Goal: Use online tool/utility: Utilize a website feature to perform a specific function

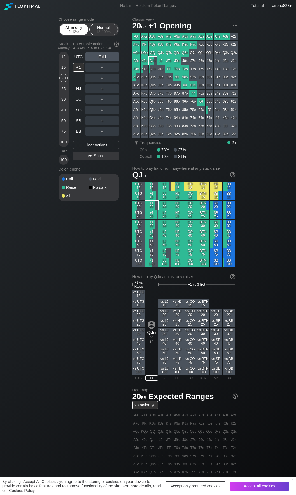
click at [70, 34] on div "All-in only 5 – 12 bb" at bounding box center [74, 29] width 26 height 11
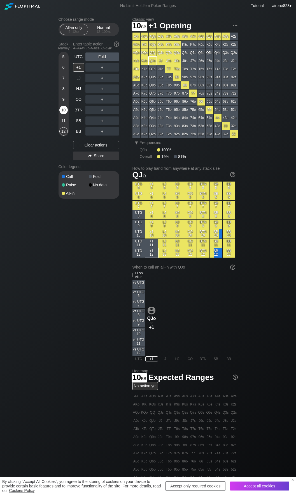
click at [66, 114] on div "10" at bounding box center [63, 110] width 8 height 8
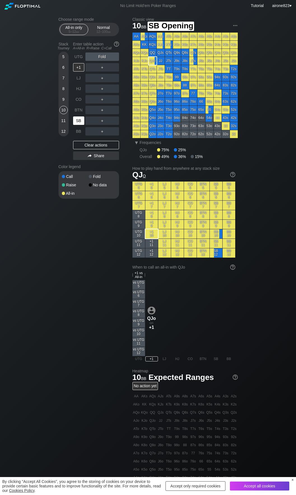
click at [76, 121] on div "SB" at bounding box center [78, 120] width 11 height 8
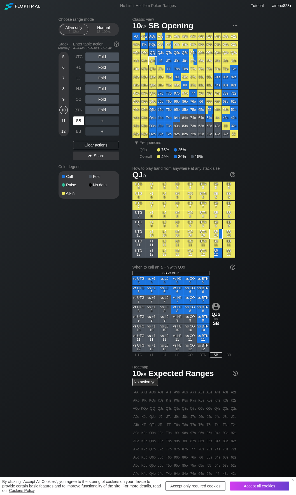
click at [76, 121] on div "SB" at bounding box center [78, 120] width 11 height 8
click at [75, 78] on div "LJ" at bounding box center [78, 78] width 11 height 8
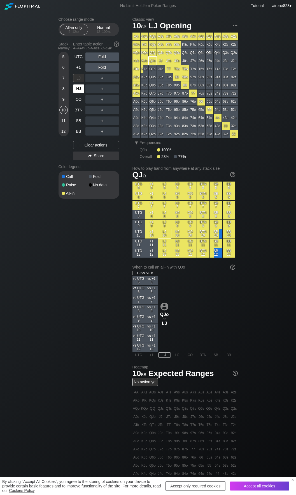
click at [79, 92] on div "HJ" at bounding box center [78, 88] width 11 height 8
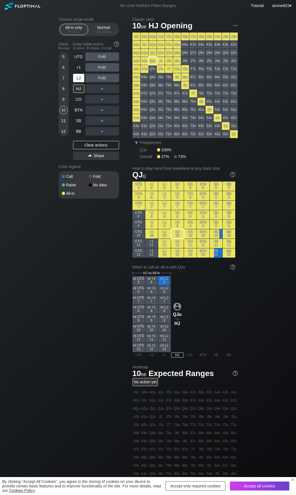
click at [79, 78] on div "LJ" at bounding box center [78, 78] width 11 height 8
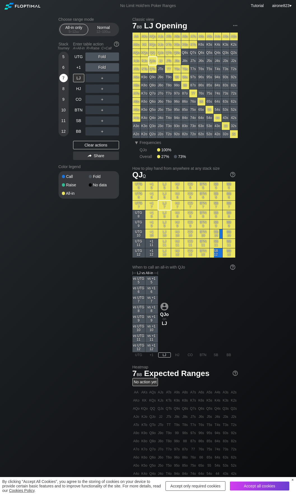
click at [61, 78] on div "7" at bounding box center [63, 78] width 8 height 8
click at [90, 98] on div "A ✕" at bounding box center [91, 99] width 11 height 8
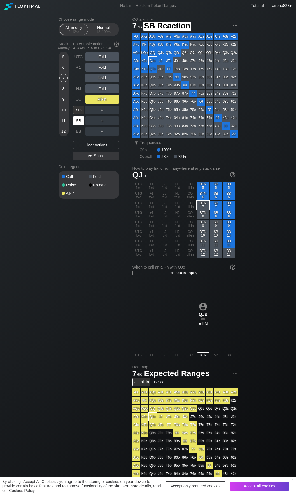
click at [83, 123] on div "SB" at bounding box center [78, 120] width 11 height 8
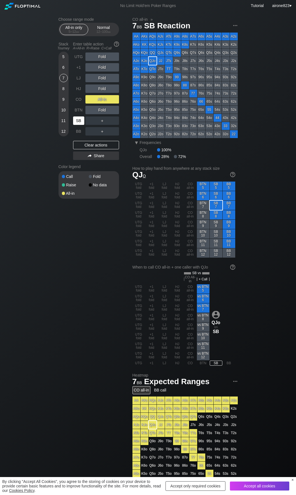
click at [83, 123] on div "SB" at bounding box center [78, 120] width 11 height 8
click at [98, 34] on div "12 – 100 bb" at bounding box center [104, 32] width 24 height 4
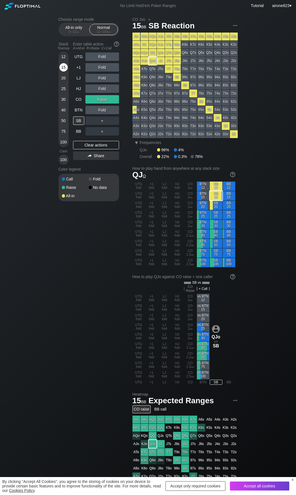
click at [66, 66] on div "15" at bounding box center [63, 67] width 8 height 8
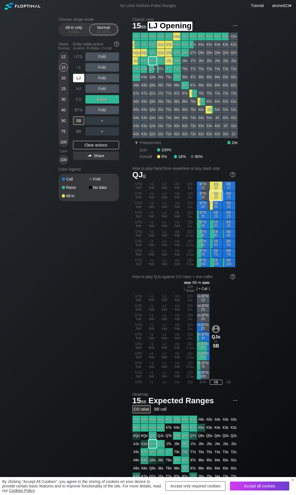
click at [80, 82] on div "LJ" at bounding box center [78, 78] width 11 height 8
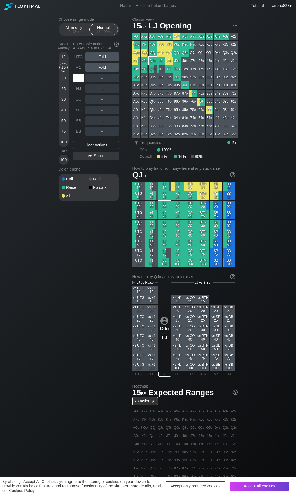
click at [80, 82] on div "LJ" at bounding box center [78, 78] width 11 height 8
click at [77, 31] on span "bb" at bounding box center [77, 32] width 3 height 4
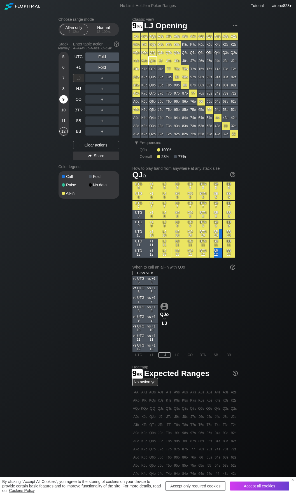
click at [64, 99] on div "9" at bounding box center [63, 99] width 8 height 8
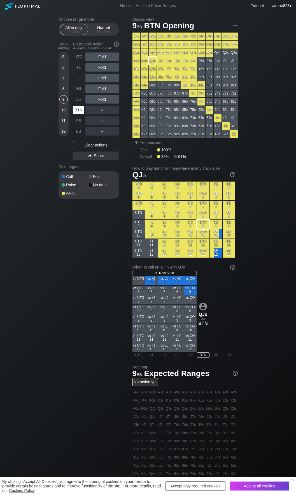
click at [80, 110] on div "BTN" at bounding box center [78, 110] width 11 height 8
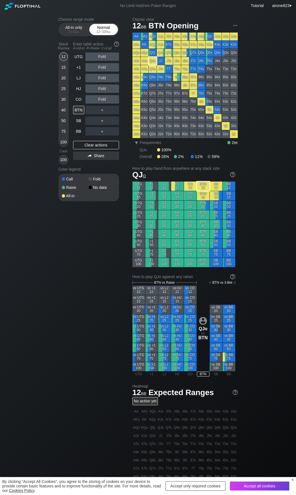
click at [96, 30] on div "Normal 12 – 100 bb" at bounding box center [104, 29] width 26 height 11
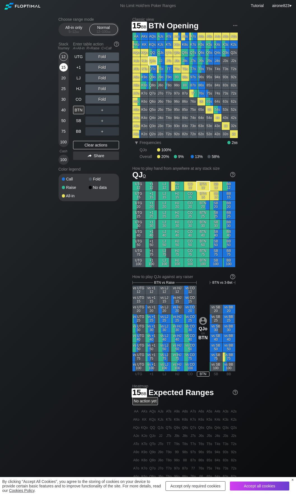
click at [64, 69] on div "15" at bounding box center [63, 67] width 8 height 8
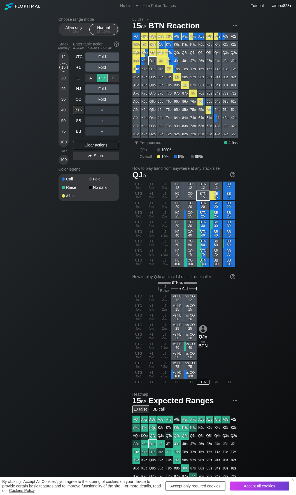
click at [102, 77] on div "R ✕" at bounding box center [102, 78] width 11 height 8
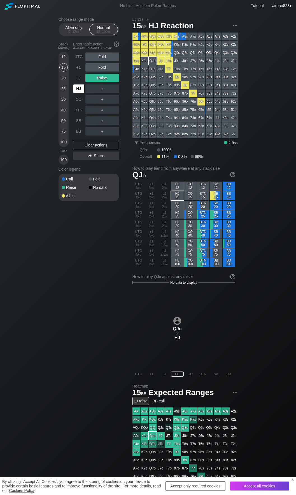
click at [75, 88] on div "HJ" at bounding box center [78, 88] width 11 height 8
click at [75, 79] on div "LJ" at bounding box center [78, 78] width 11 height 8
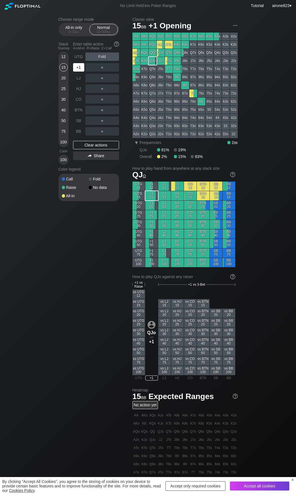
click at [80, 70] on div "+1" at bounding box center [78, 67] width 11 height 8
click at [77, 33] on span "bb" at bounding box center [77, 32] width 3 height 4
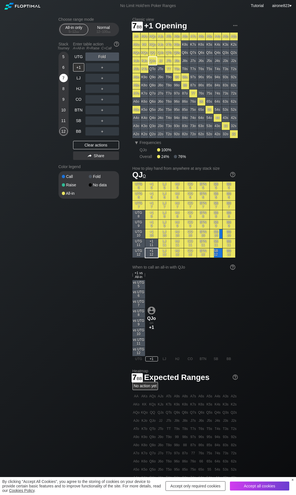
click at [64, 80] on div "7" at bounding box center [63, 78] width 8 height 8
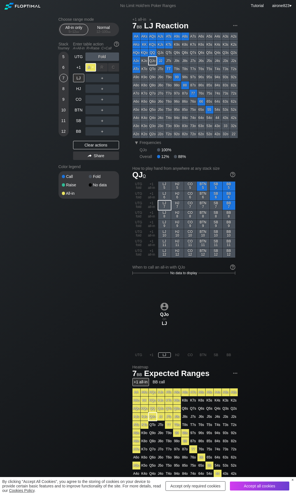
click at [89, 67] on div "A ✕" at bounding box center [91, 67] width 11 height 8
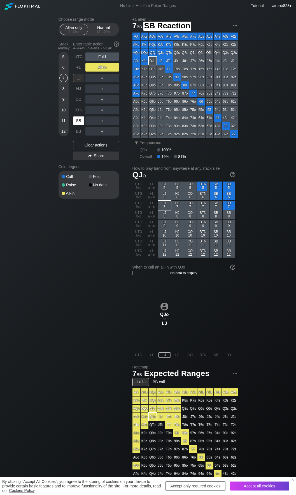
click at [79, 125] on div "SB" at bounding box center [78, 120] width 11 height 8
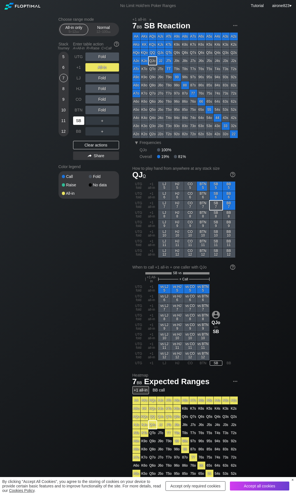
click at [79, 125] on div "SB" at bounding box center [78, 120] width 11 height 8
click at [102, 27] on div "Normal 12 – 100 bb" at bounding box center [104, 29] width 26 height 11
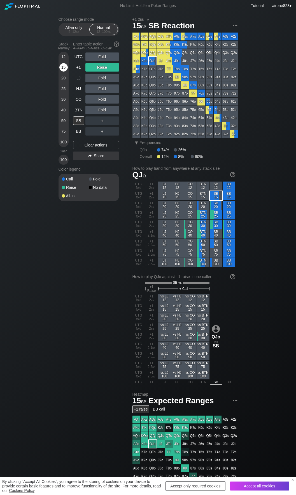
click at [67, 67] on div "15" at bounding box center [63, 67] width 8 height 8
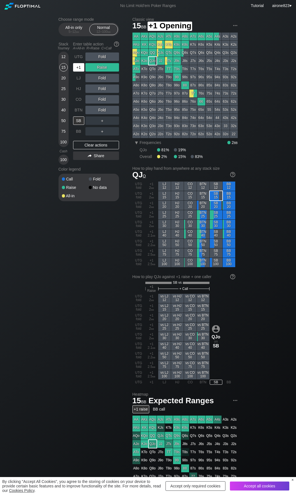
click at [79, 66] on div "+1" at bounding box center [78, 67] width 11 height 8
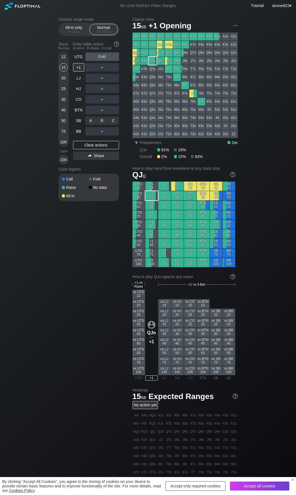
click at [102, 124] on div "R ✕" at bounding box center [102, 120] width 11 height 8
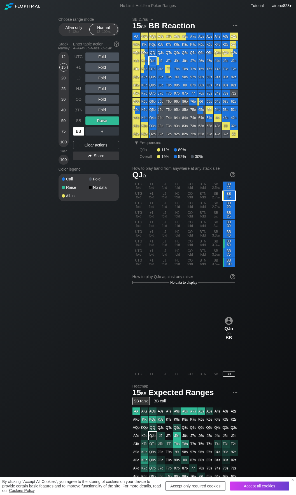
click at [76, 133] on div "BB" at bounding box center [78, 131] width 11 height 8
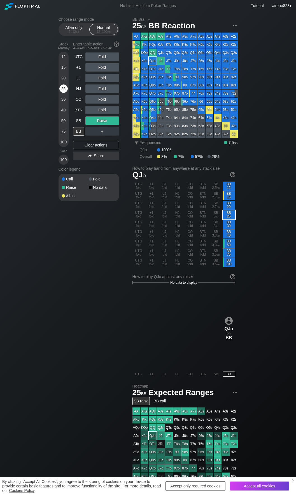
click at [63, 88] on div "25" at bounding box center [63, 88] width 8 height 8
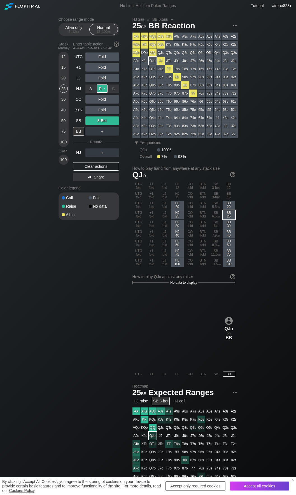
click at [101, 89] on div "R ✕" at bounding box center [102, 88] width 11 height 8
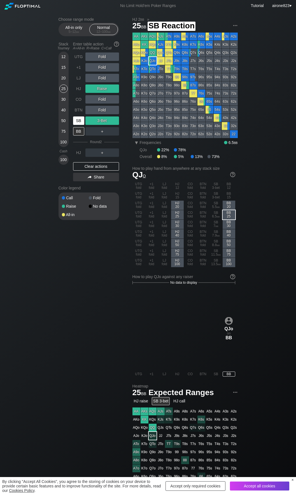
click at [76, 120] on div "SB" at bounding box center [78, 120] width 11 height 8
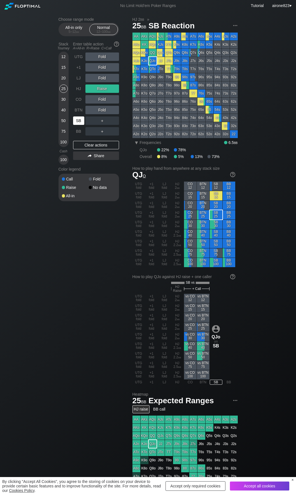
click at [77, 121] on div "SB" at bounding box center [78, 120] width 11 height 8
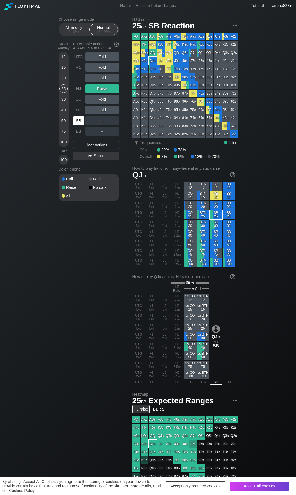
click at [77, 121] on div "SB" at bounding box center [78, 120] width 11 height 8
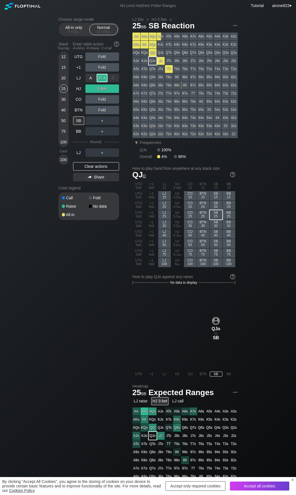
click at [103, 77] on div "R ✕" at bounding box center [102, 78] width 11 height 8
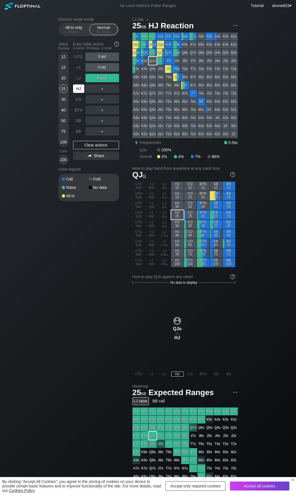
click at [75, 91] on div "HJ" at bounding box center [78, 88] width 11 height 8
click at [111, 101] on div "C ✕" at bounding box center [113, 99] width 11 height 8
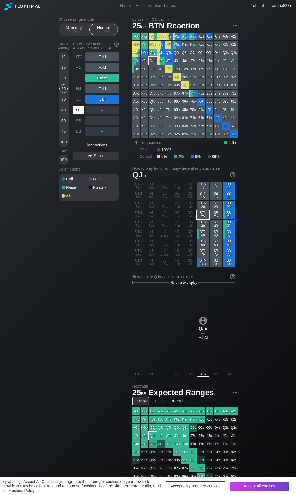
click at [77, 112] on div "BTN" at bounding box center [78, 110] width 11 height 8
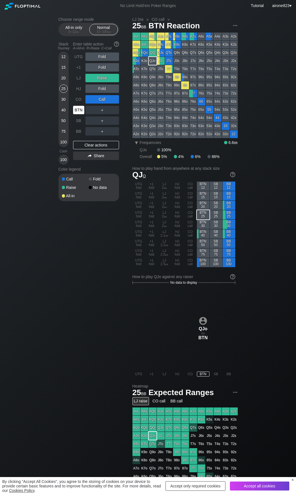
click at [77, 112] on div "BTN" at bounding box center [78, 110] width 11 height 8
click at [65, 56] on div "12" at bounding box center [63, 56] width 8 height 8
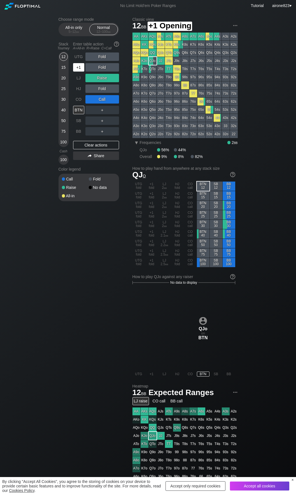
click at [79, 69] on div "+1" at bounding box center [78, 67] width 11 height 8
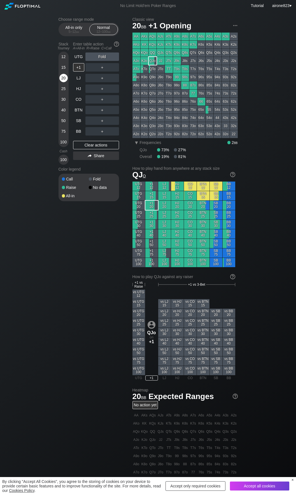
click at [63, 80] on div "20" at bounding box center [63, 78] width 8 height 8
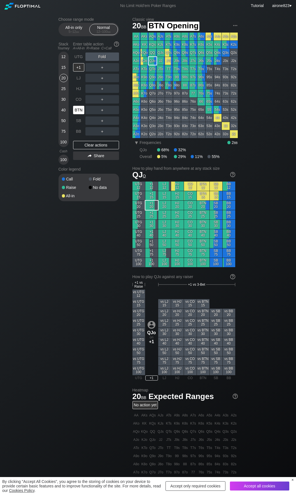
click at [75, 108] on div "BTN" at bounding box center [78, 110] width 11 height 8
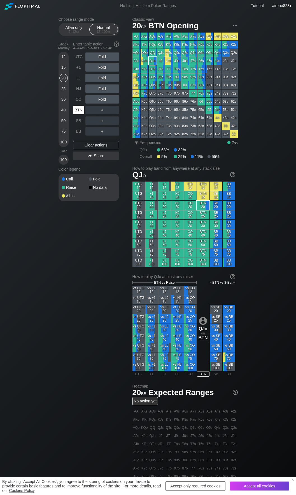
click at [75, 108] on div "BTN" at bounding box center [78, 110] width 11 height 8
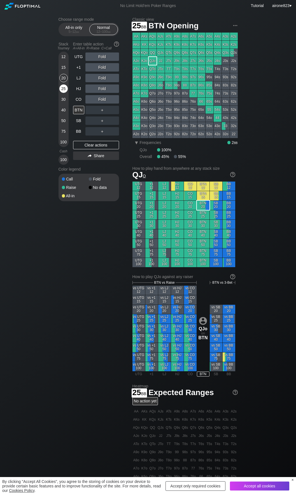
click at [61, 90] on div "25" at bounding box center [63, 88] width 8 height 8
click at [106, 123] on div "R ✕" at bounding box center [102, 120] width 11 height 8
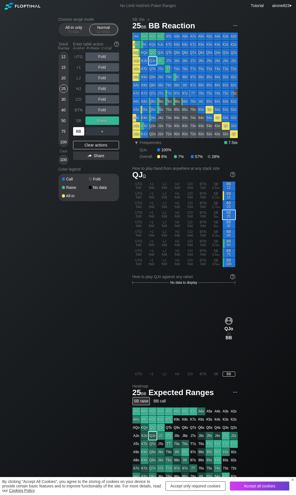
click at [80, 132] on div "BB" at bounding box center [78, 131] width 11 height 8
click at [72, 31] on div "5 – 12 bb" at bounding box center [74, 32] width 24 height 4
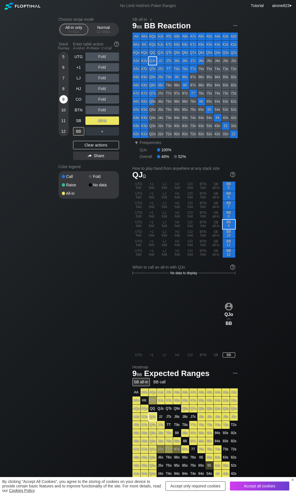
click at [65, 98] on div "9" at bounding box center [63, 99] width 8 height 8
drag, startPoint x: 94, startPoint y: 69, endPoint x: 89, endPoint y: 83, distance: 15.3
click at [94, 68] on div "A ✕" at bounding box center [91, 67] width 11 height 8
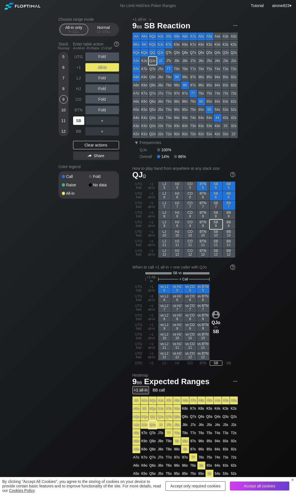
click at [79, 122] on div "SB" at bounding box center [78, 120] width 11 height 8
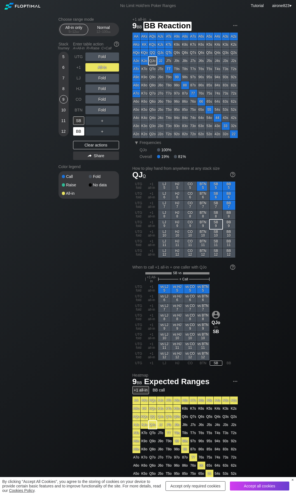
click at [81, 131] on div "BB" at bounding box center [78, 131] width 11 height 8
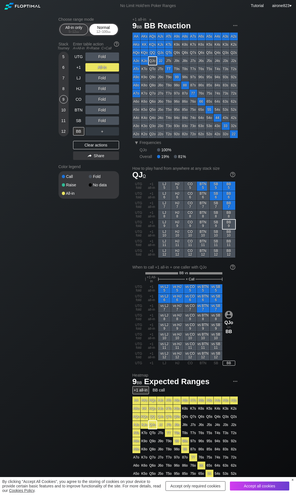
click at [107, 28] on div "Normal 12 – 100 bb" at bounding box center [104, 29] width 26 height 11
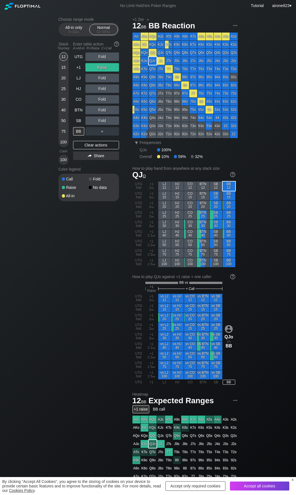
click at [73, 70] on div "Stack Tourney Enter table action A=All-in R=Raise C=Call [PHONE_NUMBER] [PHONE_…" at bounding box center [89, 102] width 61 height 125
click at [106, 92] on div "R ✕" at bounding box center [102, 88] width 11 height 8
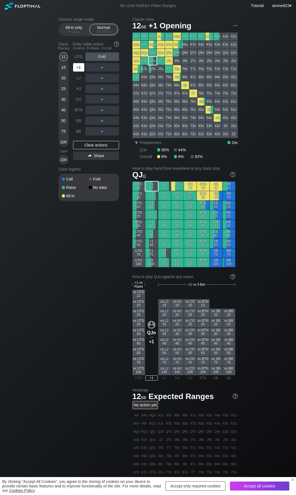
click at [78, 66] on div "+1" at bounding box center [78, 67] width 11 height 8
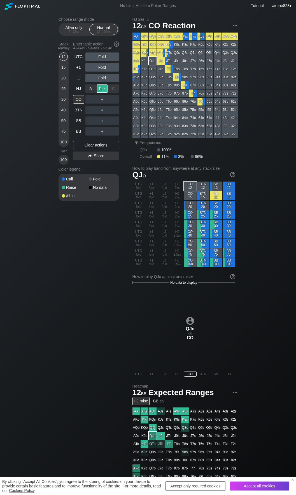
click at [100, 89] on div "R ✕" at bounding box center [102, 88] width 11 height 8
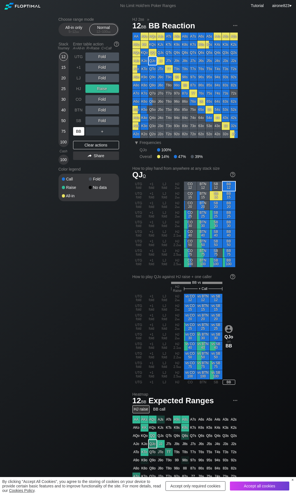
click at [79, 133] on div "BB" at bounding box center [78, 131] width 11 height 8
click at [67, 29] on div "All-in only 5 – 12 bb" at bounding box center [74, 29] width 26 height 11
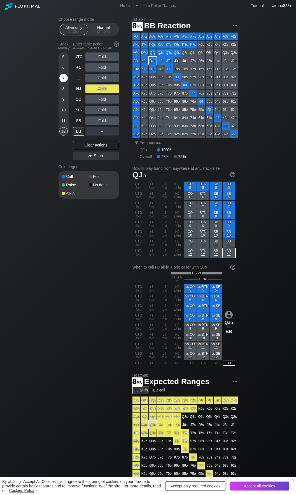
click at [64, 82] on div "7" at bounding box center [63, 78] width 8 height 8
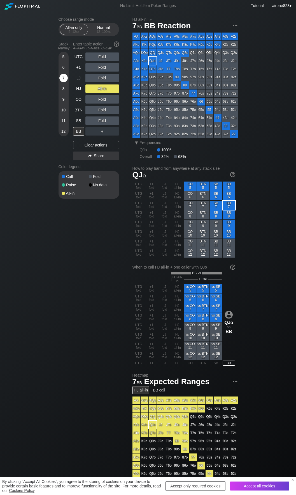
click at [64, 82] on div "7" at bounding box center [63, 78] width 8 height 8
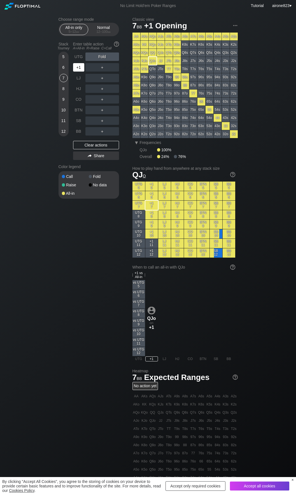
click at [80, 69] on div "+1" at bounding box center [78, 67] width 11 height 8
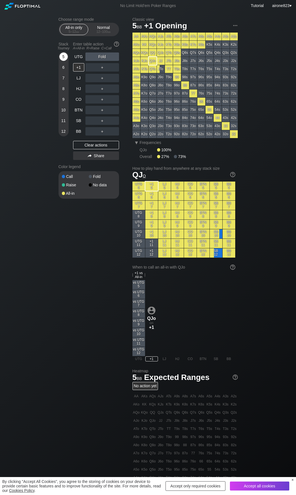
click at [65, 57] on div "5" at bounding box center [63, 56] width 8 height 8
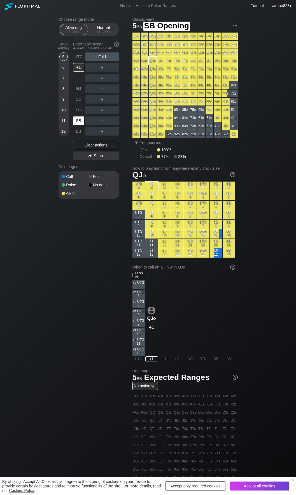
click at [79, 121] on div "SB" at bounding box center [78, 120] width 11 height 8
